Goal: Navigation & Orientation: Find specific page/section

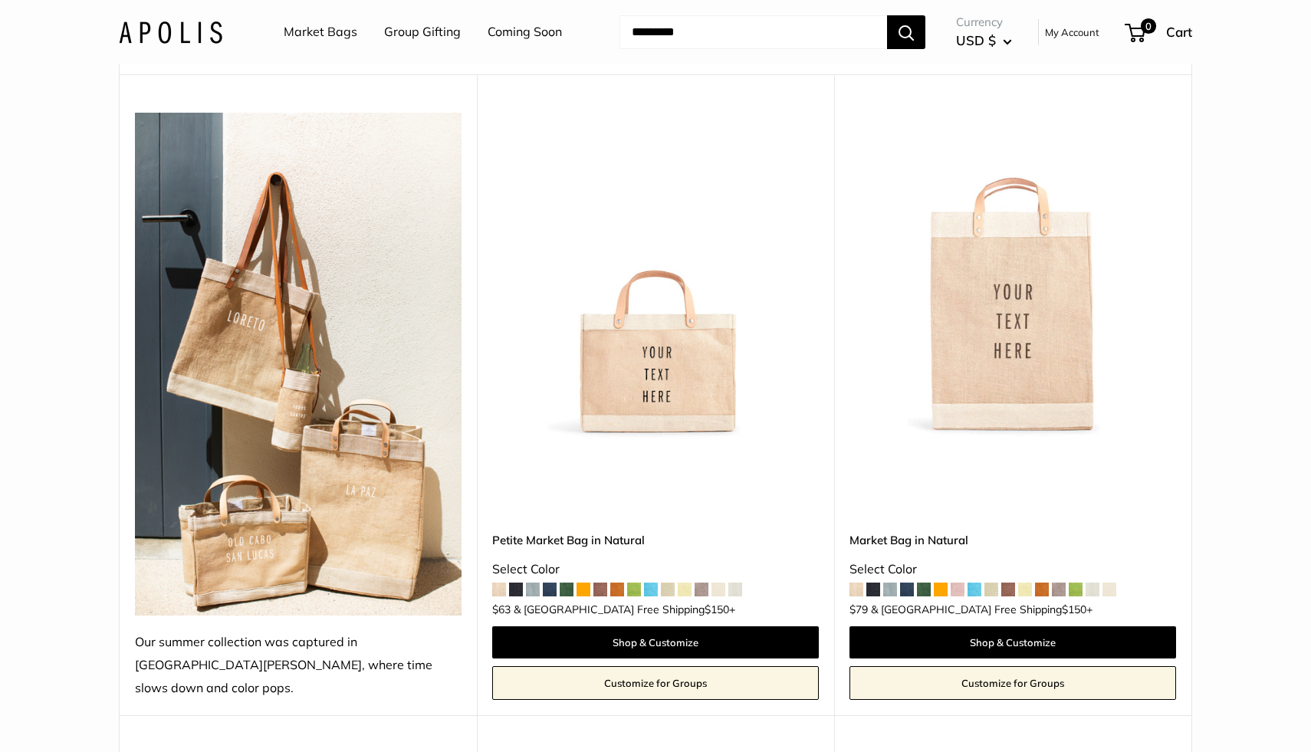
click at [869, 583] on span at bounding box center [874, 590] width 14 height 14
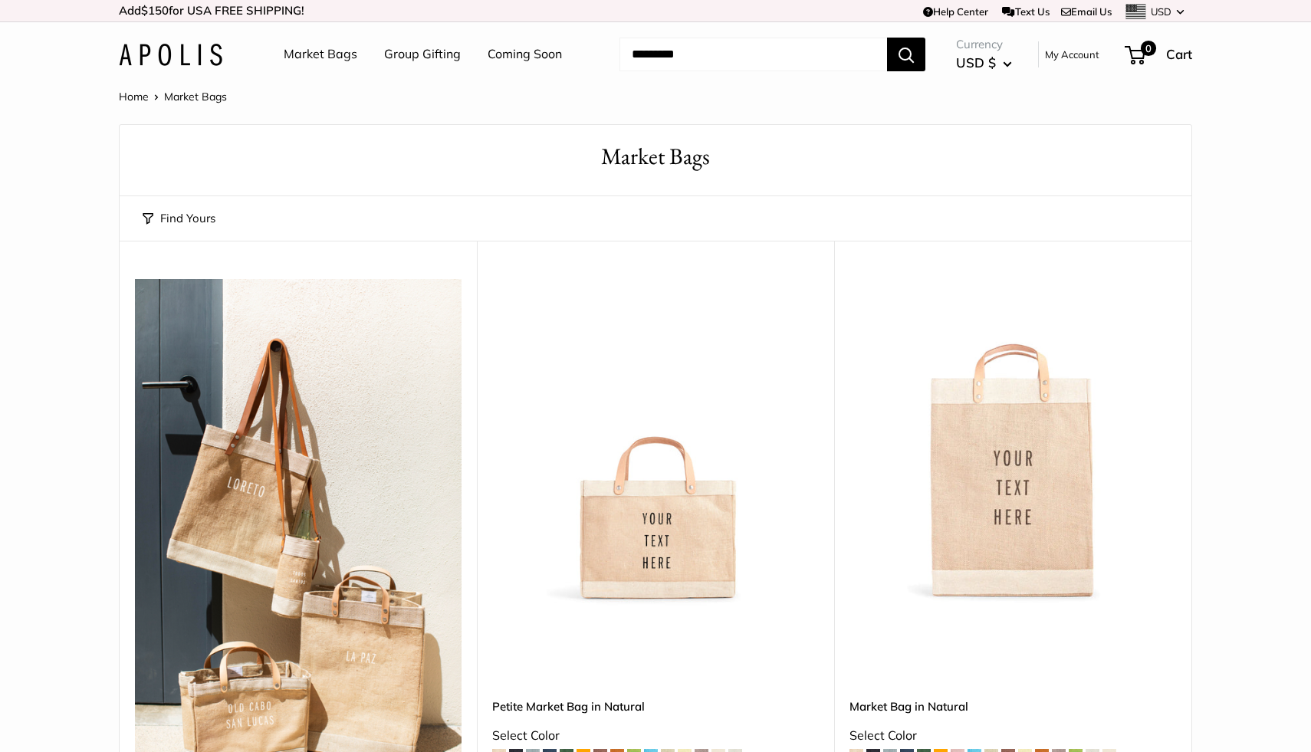
click at [169, 52] on img at bounding box center [171, 55] width 104 height 22
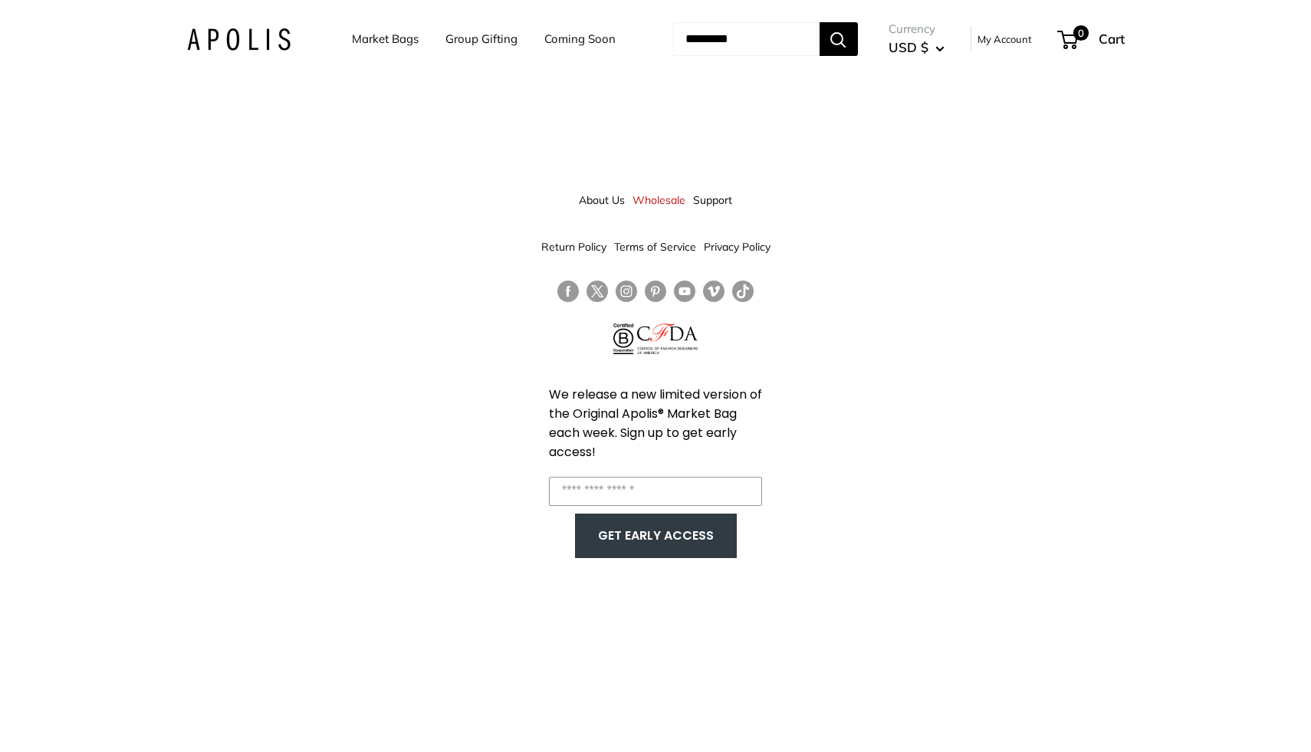
click at [227, 17] on div "Market Bags Group Gifting Coming Soon Need help? Text Us: 20919 hello@apolisglo…" at bounding box center [656, 39] width 938 height 48
click at [227, 34] on img at bounding box center [239, 39] width 104 height 22
click at [357, 54] on li "Market Bags" at bounding box center [385, 39] width 67 height 48
click at [362, 45] on link "Market Bags" at bounding box center [385, 38] width 67 height 21
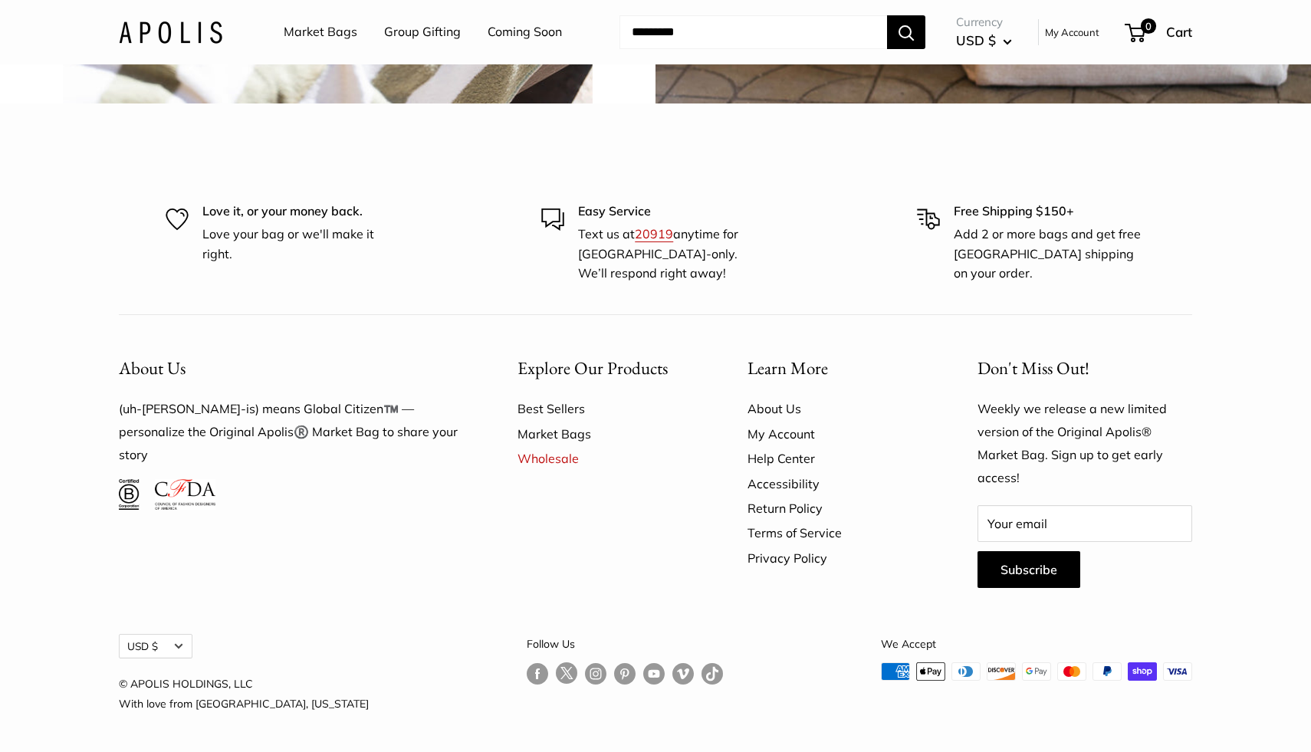
scroll to position [4563, 0]
click at [549, 415] on link "Best Sellers" at bounding box center [606, 408] width 176 height 25
